Goal: Transaction & Acquisition: Book appointment/travel/reservation

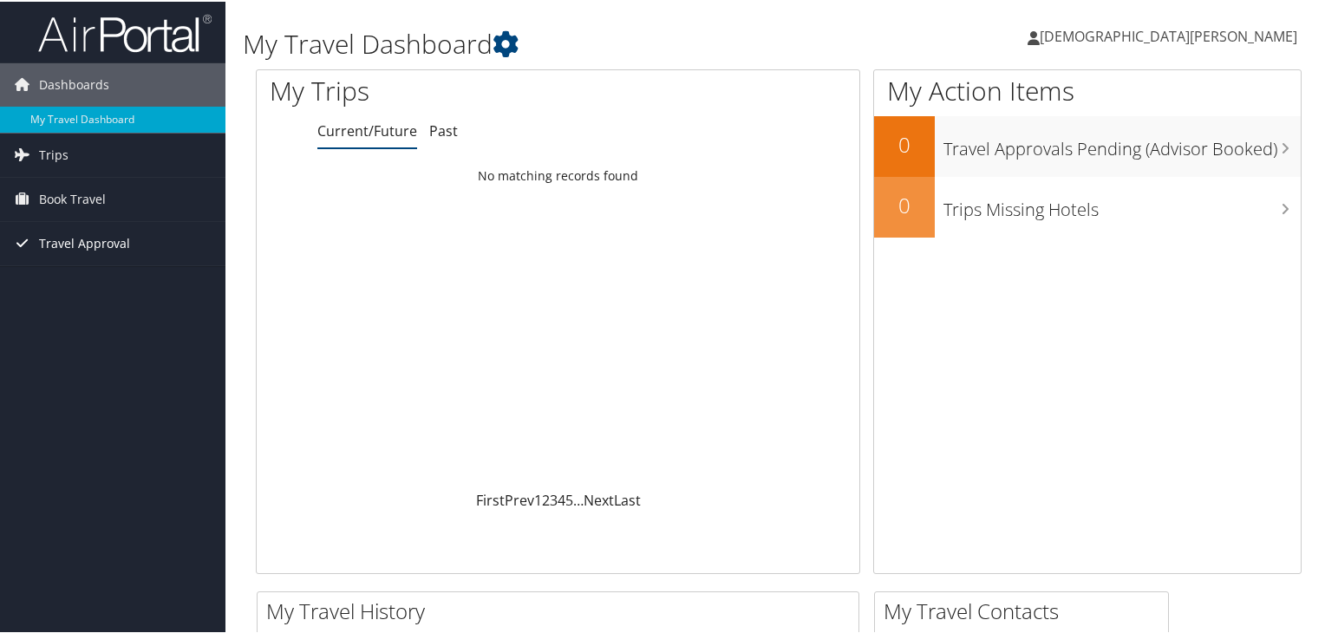
click at [90, 233] on span "Travel Approval" at bounding box center [84, 241] width 91 height 43
click at [107, 202] on link "Book Travel" at bounding box center [112, 197] width 225 height 43
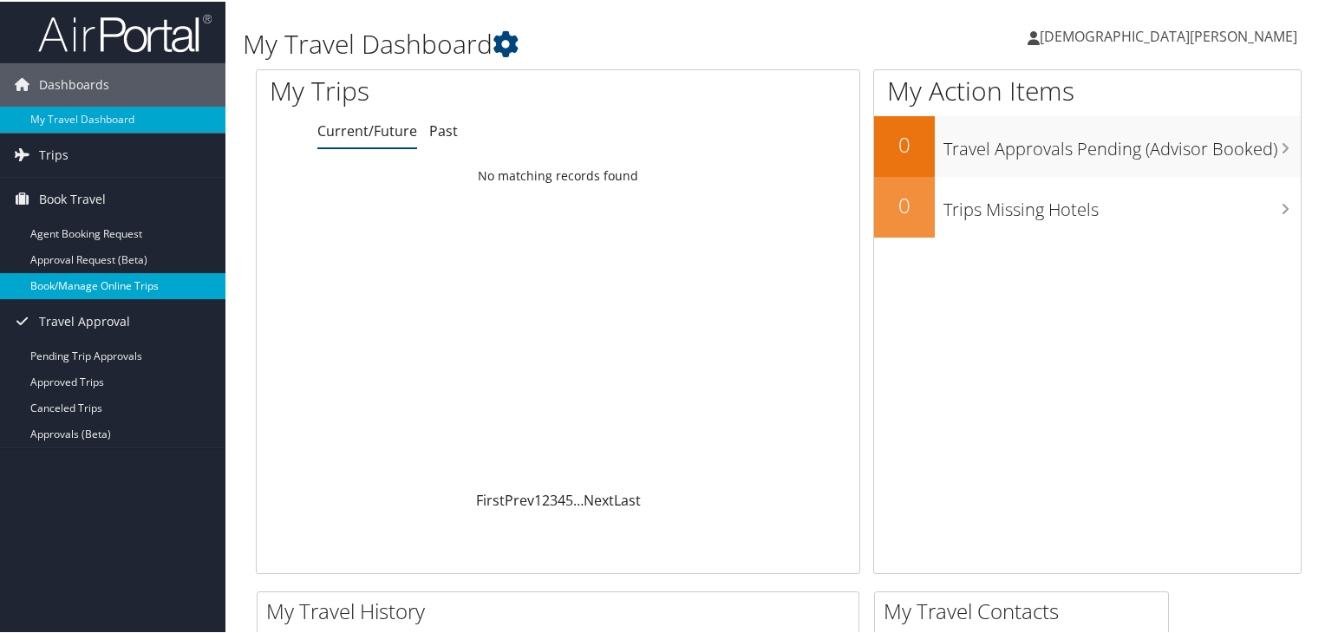
click at [134, 283] on link "Book/Manage Online Trips" at bounding box center [112, 284] width 225 height 26
